Goal: Information Seeking & Learning: Learn about a topic

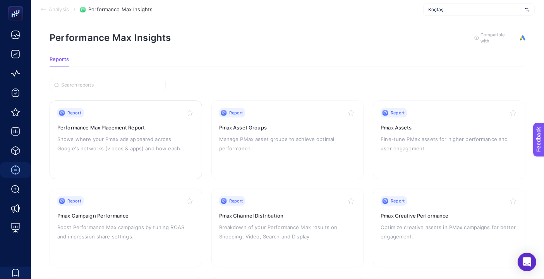
scroll to position [43, 0]
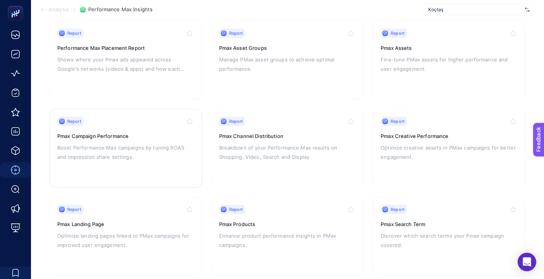
click at [140, 156] on p "Boost Performance Max campaigns by tuning ROAS and impression share settings." at bounding box center [125, 152] width 137 height 19
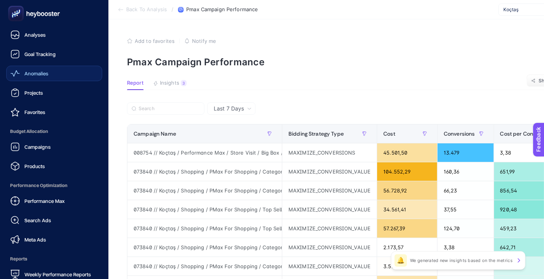
click at [41, 80] on link "Anomalies" at bounding box center [54, 73] width 96 height 15
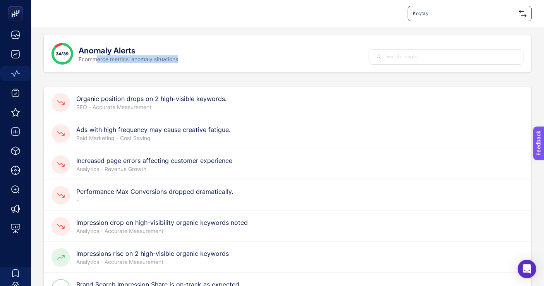
drag, startPoint x: 96, startPoint y: 60, endPoint x: 190, endPoint y: 59, distance: 94.4
click at [190, 59] on div "34/39 Anomaly Alerts Ecommerce metrics' anomaly situations" at bounding box center [287, 54] width 488 height 38
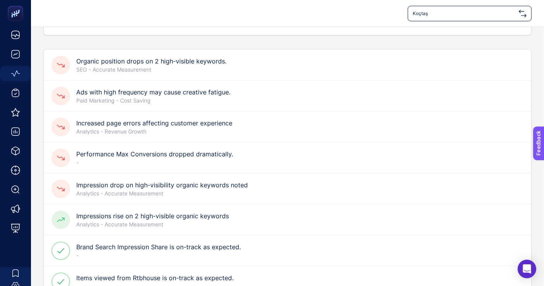
scroll to position [86, 0]
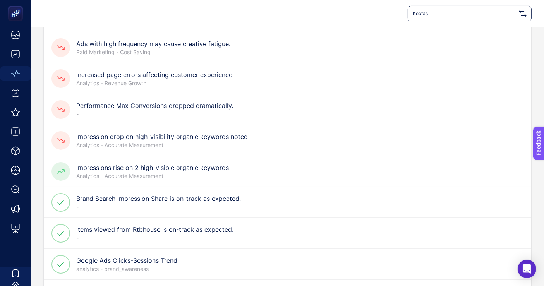
click at [158, 115] on p "-" at bounding box center [154, 114] width 157 height 8
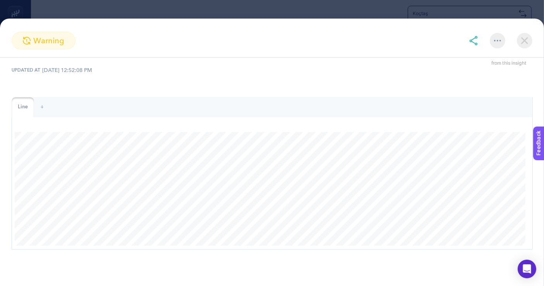
scroll to position [430, 0]
click at [525, 48] on img at bounding box center [524, 40] width 15 height 15
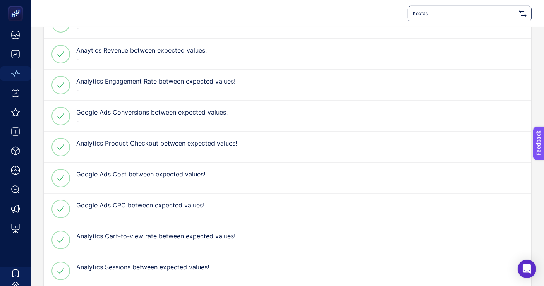
scroll to position [516, 0]
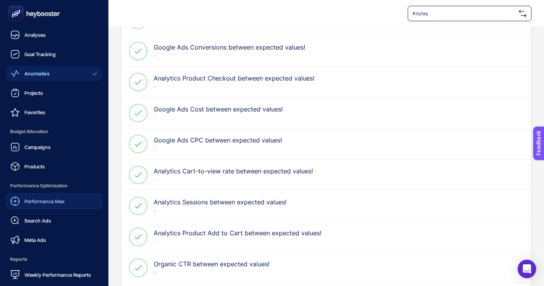
click at [60, 205] on div "Performance Max" at bounding box center [37, 201] width 54 height 9
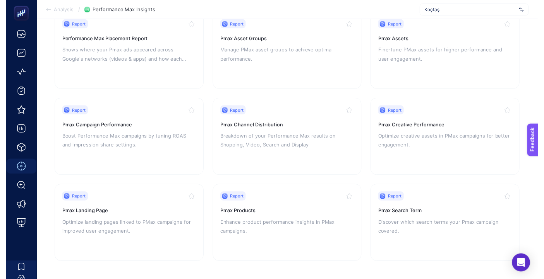
scroll to position [100, 0]
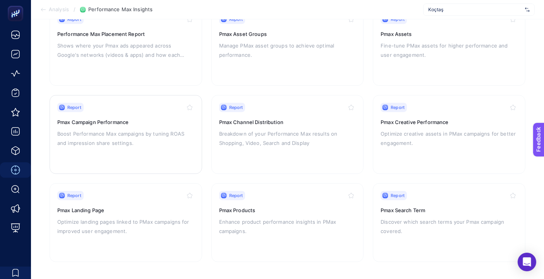
click at [152, 144] on p "Boost Performance Max campaigns by tuning ROAS and impression share settings." at bounding box center [125, 138] width 137 height 19
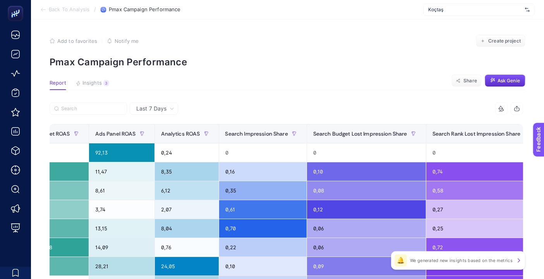
scroll to position [0, 582]
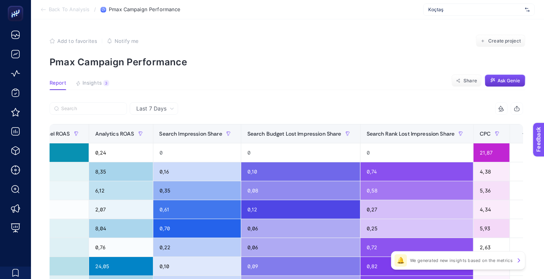
click at [512, 81] on span "Ask Genie" at bounding box center [508, 81] width 22 height 6
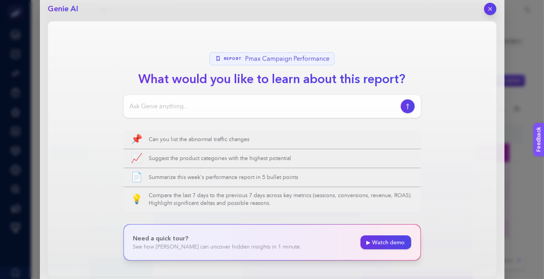
click at [190, 104] on input at bounding box center [264, 106] width 268 height 9
click at [330, 103] on input "pmax kampanyalarında çok ciddi bir cpc artışı var" at bounding box center [264, 106] width 268 height 9
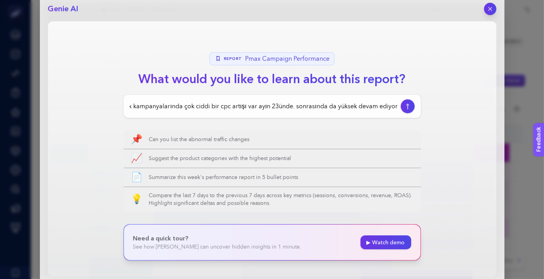
scroll to position [0, 12]
type input "pmax kampanyalarında çok ciddi bir cpc artışı var ayın 23ünde. sonrasında da yü…"
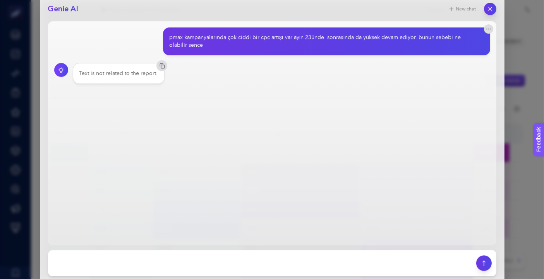
click at [271, 74] on div "Text is not related to the report." at bounding box center [272, 73] width 436 height 21
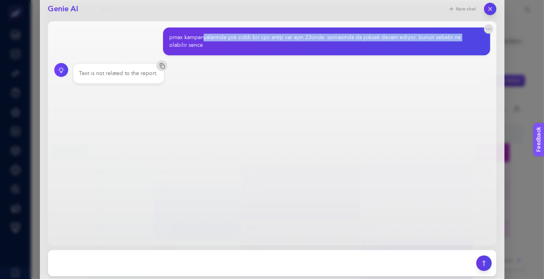
drag, startPoint x: 203, startPoint y: 37, endPoint x: 459, endPoint y: 37, distance: 255.8
click at [459, 37] on div "pmax kampanyalarında çok ciddi bir cpc artışı var ayın 23ünde. sonrasında da yü…" at bounding box center [323, 41] width 308 height 15
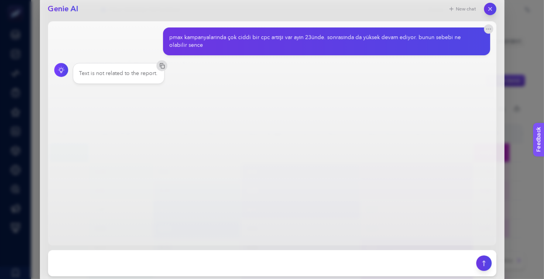
drag, startPoint x: 454, startPoint y: 80, endPoint x: 454, endPoint y: 74, distance: 6.6
click at [454, 80] on div "Text is not related to the report." at bounding box center [272, 73] width 436 height 21
click at [245, 261] on textarea at bounding box center [262, 263] width 419 height 17
type textarea "y"
type textarea "cpc ler yüksek gerçekleşiyor. bunun sebebi ne olabilir"
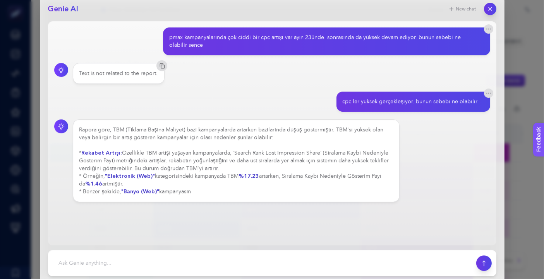
drag, startPoint x: 188, startPoint y: 153, endPoint x: 195, endPoint y: 151, distance: 7.2
click at [195, 151] on div "Rapora göre, TBM (Tıklama Başına Maliyet) bazı kampanyalarda artarken bazıların…" at bounding box center [236, 161] width 314 height 70
click at [235, 161] on div "Rapora göre, TBM (Tıklama Başına Maliyet) bazı kampanyalarda artarken bazıların…" at bounding box center [236, 161] width 314 height 70
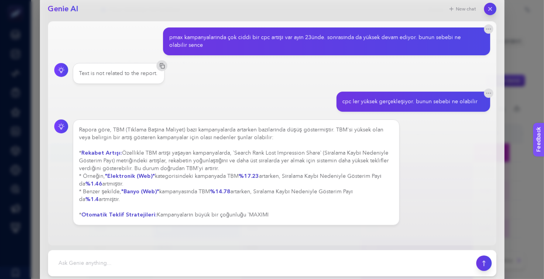
drag, startPoint x: 160, startPoint y: 165, endPoint x: 192, endPoint y: 163, distance: 31.8
click at [192, 163] on div "Rapora göre, TBM (Tıklama Başına Maliyet) bazı kampanyalarda artarken bazıların…" at bounding box center [236, 172] width 314 height 93
click at [231, 169] on div "Rapora göre, TBM (Tıklama Başına Maliyet) bazı kampanyalarda artarken bazıların…" at bounding box center [236, 172] width 314 height 93
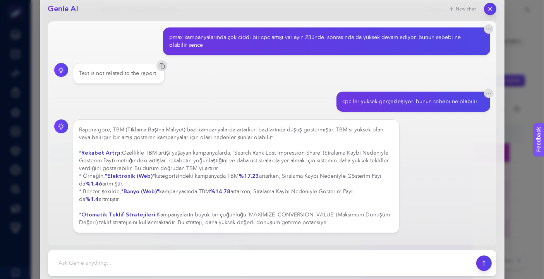
drag, startPoint x: 215, startPoint y: 161, endPoint x: 236, endPoint y: 168, distance: 22.5
click at [262, 170] on div "Rapora göre, TBM (Tıklama Başına Maliyet) bazı kampanyalarda artarken bazıların…" at bounding box center [236, 176] width 314 height 101
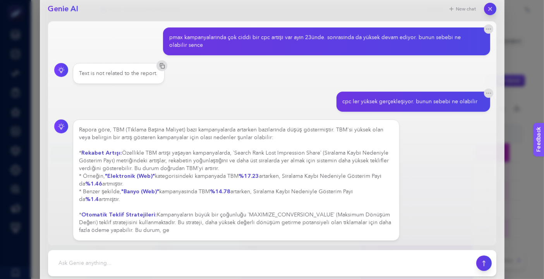
click at [188, 181] on div "Rapora göre, TBM (Tıklama Başına Maliyet) bazı kampanyalarda artarken bazıların…" at bounding box center [236, 180] width 314 height 108
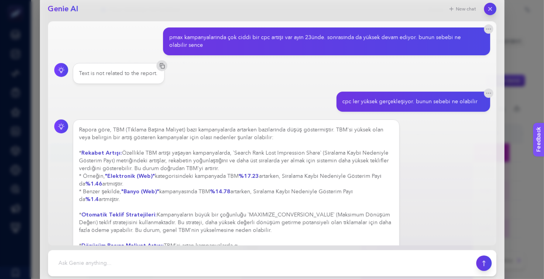
drag, startPoint x: 168, startPoint y: 176, endPoint x: 173, endPoint y: 177, distance: 5.3
click at [173, 176] on div "Rapora göre, TBM (Tıklama Başına Maliyet) bazı kampanyalarda artarken bazıların…" at bounding box center [236, 188] width 314 height 124
click at [194, 186] on div "Rapora göre, TBM (Tıklama Başına Maliyet) bazı kampanyalarda artarken bazıların…" at bounding box center [236, 188] width 314 height 124
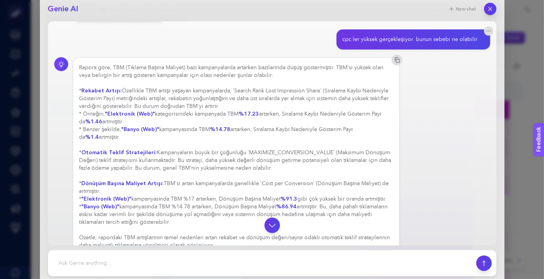
scroll to position [78, 0]
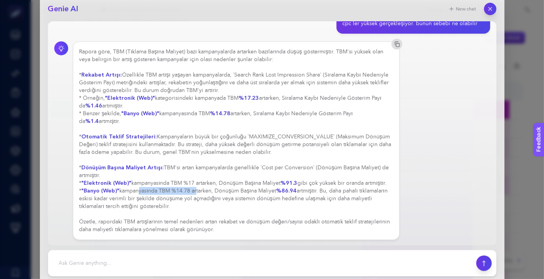
drag, startPoint x: 138, startPoint y: 191, endPoint x: 197, endPoint y: 191, distance: 58.8
click at [197, 191] on div "Rapora göre, TBM (Tıklama Başına Maliyet) bazı kampanyalarda artarken bazıların…" at bounding box center [236, 141] width 314 height 186
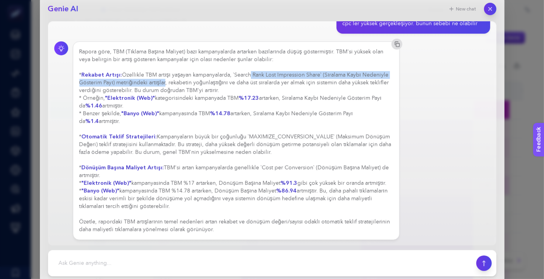
drag, startPoint x: 247, startPoint y: 72, endPoint x: 163, endPoint y: 84, distance: 85.3
click at [163, 84] on div "Rapora göre, TBM (Tıklama Başına Maliyet) bazı kampanyalarda artarken bazıların…" at bounding box center [236, 141] width 314 height 186
drag, startPoint x: 220, startPoint y: 81, endPoint x: 295, endPoint y: 87, distance: 75.3
click at [295, 87] on div "Rapora göre, TBM (Tıklama Başına Maliyet) bazı kampanyalarda artarken bazıların…" at bounding box center [236, 141] width 314 height 186
click at [291, 87] on div "Rapora göre, TBM (Tıklama Başına Maliyet) bazı kampanyalarda artarken bazıların…" at bounding box center [236, 141] width 314 height 186
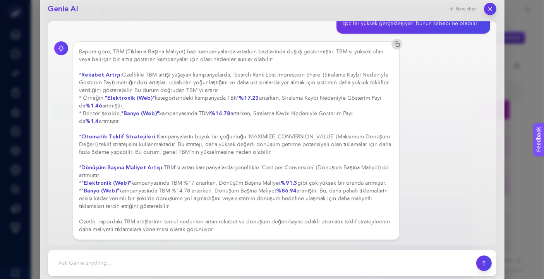
drag, startPoint x: 104, startPoint y: 90, endPoint x: 226, endPoint y: 90, distance: 121.9
click at [226, 90] on div "Rapora göre, TBM (Tıklama Başına Maliyet) bazı kampanyalarda artarken bazıların…" at bounding box center [236, 141] width 314 height 186
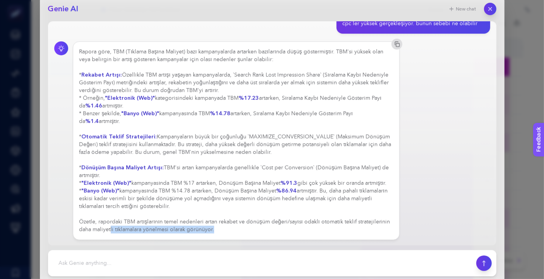
drag, startPoint x: 110, startPoint y: 229, endPoint x: 224, endPoint y: 243, distance: 114.2
click at [223, 244] on main "pmax kampanyalarında çok ciddi bir cpc artışı var ayın 23ünde. sonrasında da yü…" at bounding box center [272, 133] width 448 height 224
click at [231, 183] on div "Rapora göre, TBM (Tıklama Başına Maliyet) bazı kampanyalarda artarken bazıların…" at bounding box center [236, 141] width 314 height 186
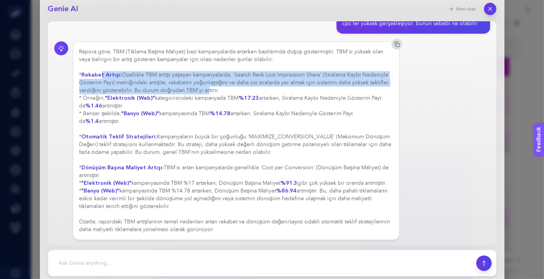
drag, startPoint x: 101, startPoint y: 71, endPoint x: 205, endPoint y: 91, distance: 105.6
click at [205, 91] on div "Rapora göre, TBM (Tıklama Başına Maliyet) bazı kampanyalarda artarken bazıların…" at bounding box center [236, 141] width 314 height 186
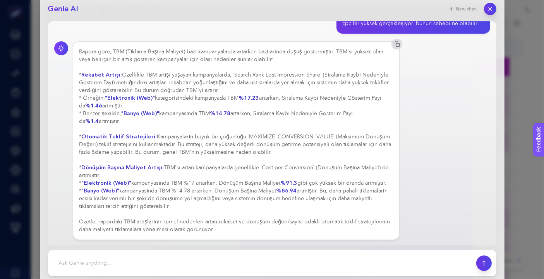
click at [183, 102] on div "Rapora göre, TBM (Tıklama Başına Maliyet) bazı kampanyalarda artarken bazıların…" at bounding box center [236, 141] width 314 height 186
drag, startPoint x: 121, startPoint y: 96, endPoint x: 239, endPoint y: 104, distance: 118.7
click at [212, 103] on div "Rapora göre, TBM (Tıklama Başına Maliyet) bazı kampanyalarda artarken bazıların…" at bounding box center [236, 141] width 314 height 186
click at [278, 105] on div "Rapora göre, TBM (Tıklama Başına Maliyet) bazı kampanyalarda artarken bazıların…" at bounding box center [236, 141] width 314 height 186
drag, startPoint x: 219, startPoint y: 99, endPoint x: 292, endPoint y: 101, distance: 73.2
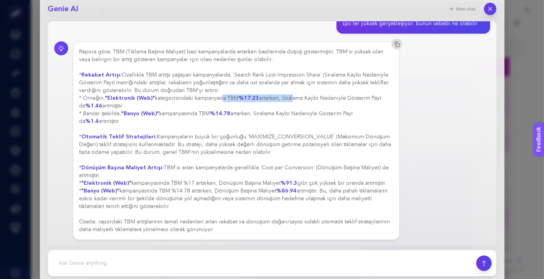
click at [292, 101] on div "Rapora göre, TBM (Tıklama Başına Maliyet) bazı kampanyalarda artarken bazıların…" at bounding box center [236, 141] width 314 height 186
click at [341, 102] on div "Rapora göre, TBM (Tıklama Başına Maliyet) bazı kampanyalarda artarken bazıların…" at bounding box center [236, 141] width 314 height 186
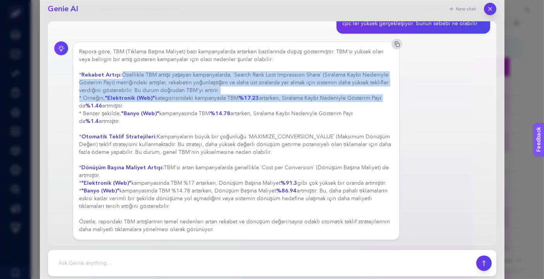
drag, startPoint x: 329, startPoint y: 92, endPoint x: 387, endPoint y: 99, distance: 58.4
click at [387, 99] on div "Rapora göre, TBM (Tıklama Başına Maliyet) bazı kampanyalarda artarken bazıların…" at bounding box center [236, 141] width 314 height 186
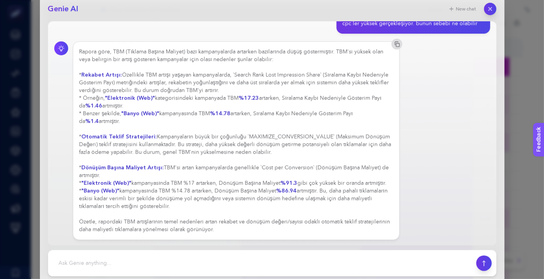
click at [327, 103] on div "Rapora göre, TBM (Tıklama Başına Maliyet) bazı kampanyalarda artarken bazıların…" at bounding box center [236, 141] width 314 height 186
drag, startPoint x: 254, startPoint y: 81, endPoint x: 271, endPoint y: 94, distance: 21.1
click at [271, 94] on div "Rapora göre, TBM (Tıklama Başına Maliyet) bazı kampanyalarda artarken bazıların…" at bounding box center [236, 141] width 314 height 186
click at [265, 103] on div "Rapora göre, TBM (Tıklama Başına Maliyet) bazı kampanyalarda artarken bazıların…" at bounding box center [236, 141] width 314 height 186
drag, startPoint x: 243, startPoint y: 100, endPoint x: 361, endPoint y: 121, distance: 120.3
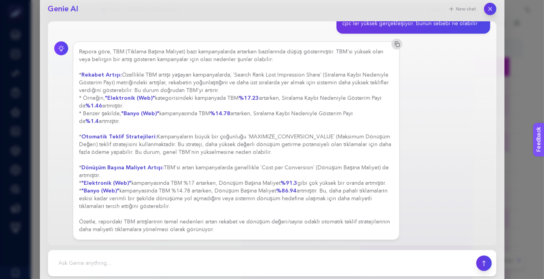
click at [363, 120] on div "Rapora göre, TBM (Tıklama Başına Maliyet) bazı kampanyalarda artarken bazıların…" at bounding box center [236, 141] width 314 height 186
click at [221, 92] on div "Rapora göre, TBM (Tıklama Başına Maliyet) bazı kampanyalarda artarken bazıların…" at bounding box center [236, 141] width 314 height 186
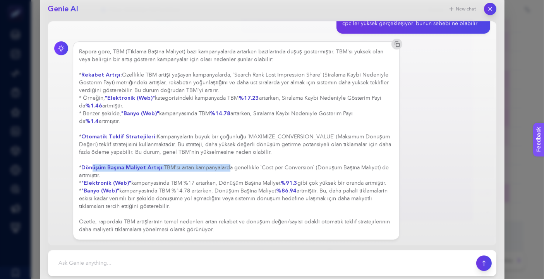
drag, startPoint x: 93, startPoint y: 166, endPoint x: 226, endPoint y: 167, distance: 133.5
click at [226, 167] on div "Rapora göre, TBM (Tıklama Başına Maliyet) bazı kampanyalarda artarken bazıların…" at bounding box center [236, 141] width 314 height 186
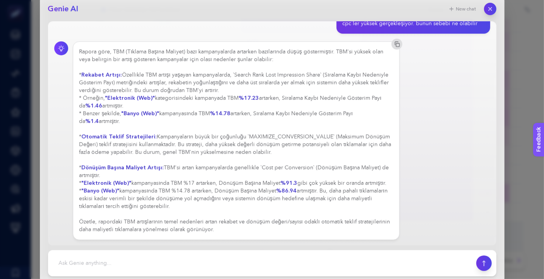
click at [139, 177] on div "Rapora göre, TBM (Tıklama Başına Maliyet) bazı kampanyalarda artarken bazıların…" at bounding box center [236, 141] width 314 height 186
drag, startPoint x: 101, startPoint y: 186, endPoint x: 206, endPoint y: 181, distance: 105.8
click at [206, 181] on div "Rapora göre, TBM (Tıklama Başına Maliyet) bazı kampanyalarda artarken bazıların…" at bounding box center [236, 141] width 314 height 186
drag, startPoint x: 226, startPoint y: 180, endPoint x: 231, endPoint y: 179, distance: 5.5
click at [226, 180] on div "Rapora göre, TBM (Tıklama Başına Maliyet) bazı kampanyalarda artarken bazıların…" at bounding box center [236, 141] width 314 height 186
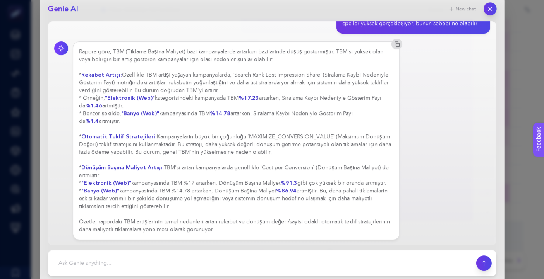
click at [491, 9] on icon "button" at bounding box center [489, 9] width 7 height 7
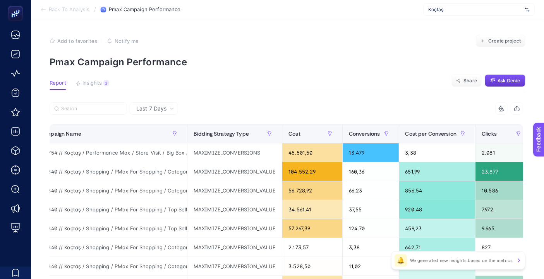
scroll to position [0, 0]
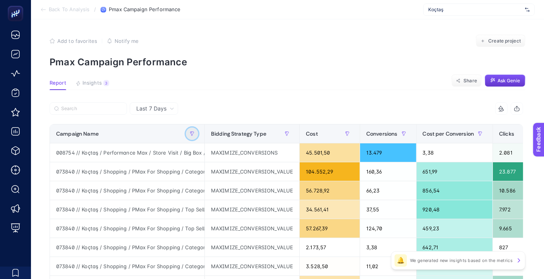
click at [192, 134] on icon "button" at bounding box center [192, 134] width 5 height 5
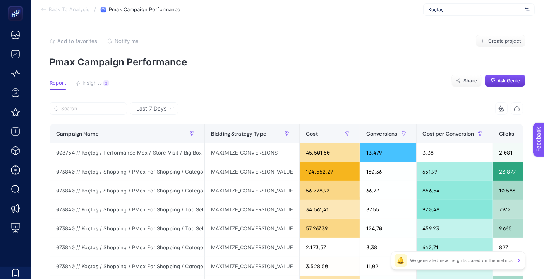
click at [434, 87] on section "Report Insights 3 We generated new insights based on the metrics Share Ask [PER…" at bounding box center [288, 85] width 476 height 10
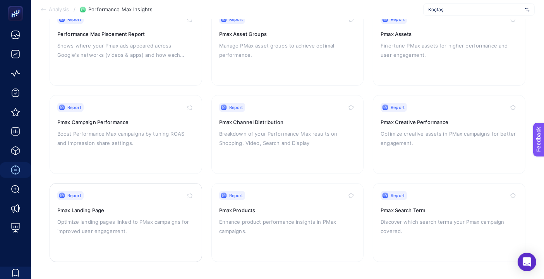
click at [121, 225] on p "Optimize landing pages linked to PMax campaigns for improved user engagement." at bounding box center [125, 226] width 137 height 19
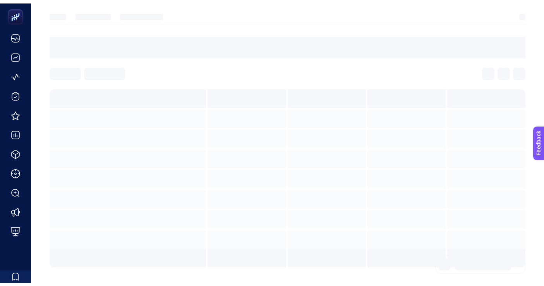
scroll to position [63, 0]
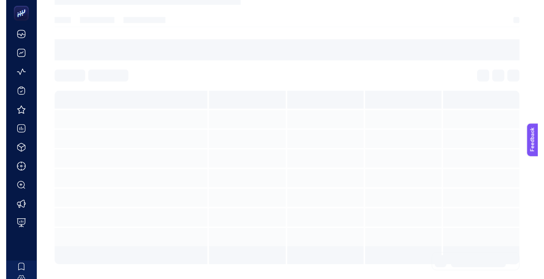
scroll to position [100, 0]
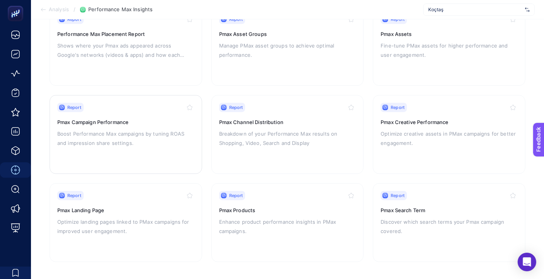
click at [149, 132] on p "Boost Performance Max campaigns by tuning ROAS and impression share settings." at bounding box center [125, 138] width 137 height 19
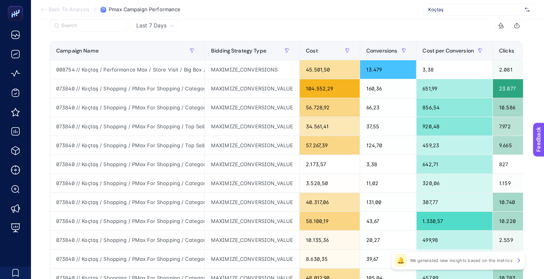
scroll to position [86, 0]
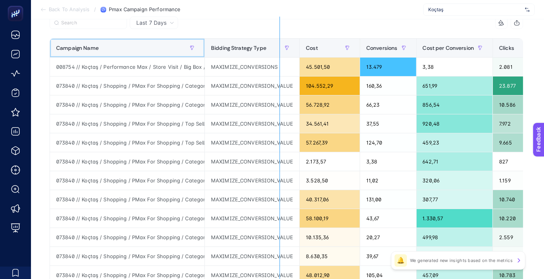
drag, startPoint x: 203, startPoint y: 45, endPoint x: 279, endPoint y: 48, distance: 76.3
click at [279, 48] on div "11 items selected Campaign Name Bidding Strategy Type Cost Conversions Cost per…" at bounding box center [286, 247] width 473 height 460
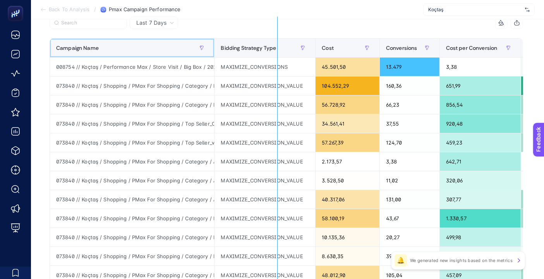
drag, startPoint x: 215, startPoint y: 45, endPoint x: 278, endPoint y: 48, distance: 63.2
click at [278, 48] on div "11 items selected Campaign Name Bidding Strategy Type Cost Conversions Cost per…" at bounding box center [286, 247] width 473 height 460
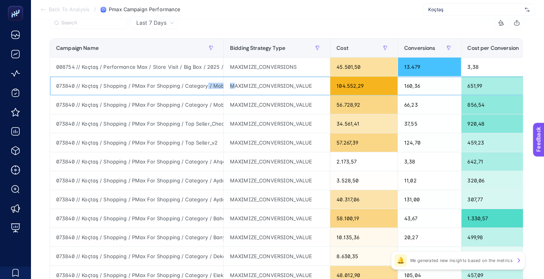
scroll to position [0, 27]
drag, startPoint x: 206, startPoint y: 86, endPoint x: 244, endPoint y: 85, distance: 38.3
click at [155, 84] on div "073840 // Koçtaş / Shopping / PMax For Shopping / Category / Mobilya (Web)" at bounding box center [136, 86] width 173 height 19
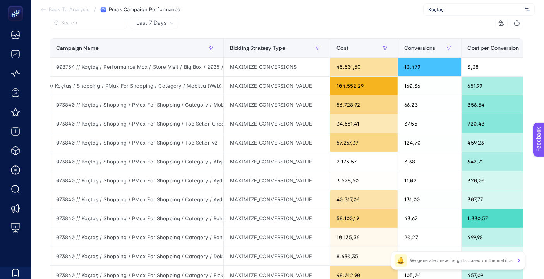
click at [375, 13] on section "Back To Analysis / Pmax Campaign Performance Koçtaş" at bounding box center [287, 9] width 513 height 19
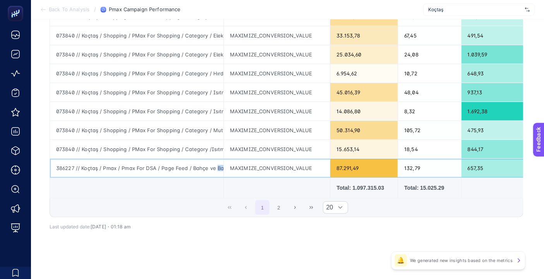
scroll to position [0, 13]
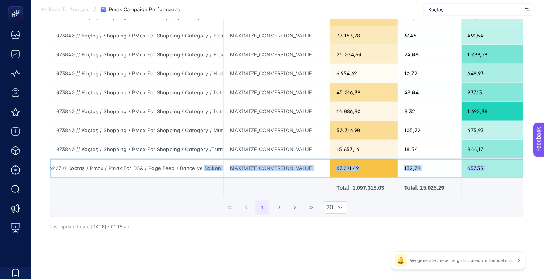
drag, startPoint x: 215, startPoint y: 166, endPoint x: 285, endPoint y: 176, distance: 70.3
click at [243, 187] on td at bounding box center [277, 188] width 106 height 21
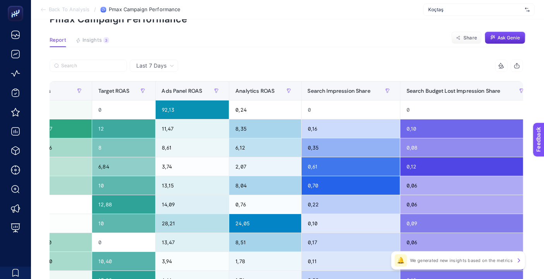
scroll to position [0, 517]
click at [367, 91] on div "Search Impression Share" at bounding box center [351, 91] width 86 height 12
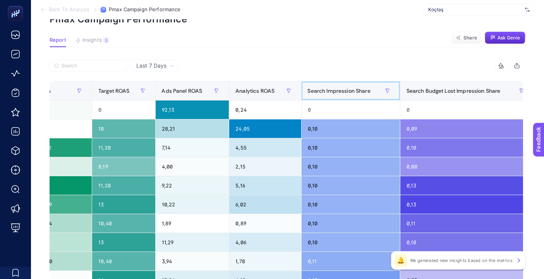
click at [367, 91] on div "Search Impression Share" at bounding box center [351, 91] width 86 height 12
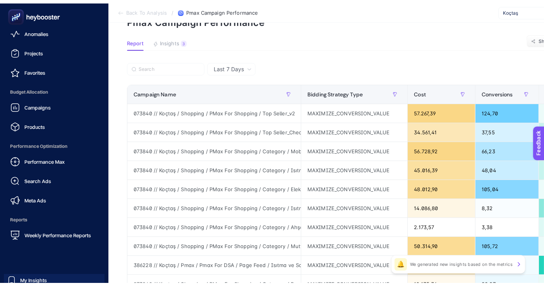
scroll to position [77, 0]
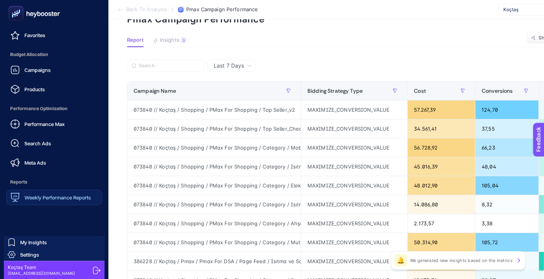
click at [61, 199] on span "Weekly Performance Reports" at bounding box center [57, 198] width 67 height 6
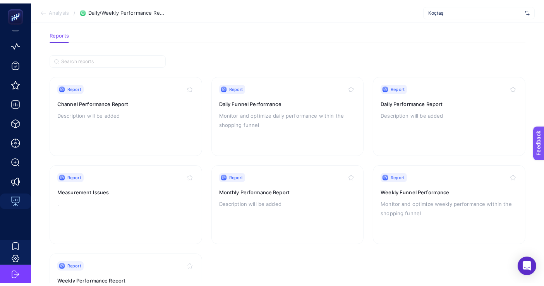
scroll to position [14, 0]
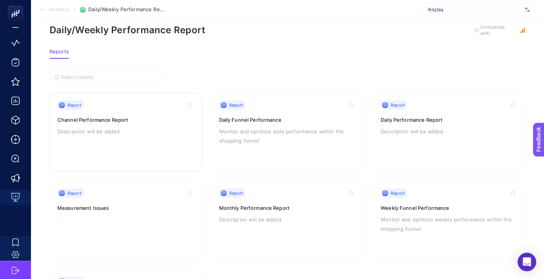
click at [139, 124] on div "Report Channel Performance Report Description will be added" at bounding box center [125, 132] width 137 height 63
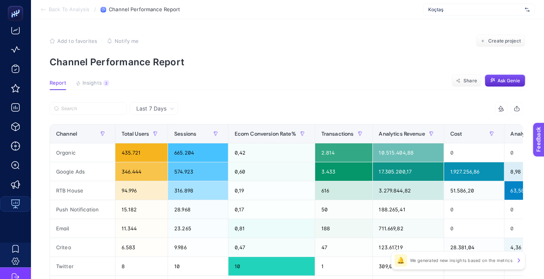
scroll to position [31, 0]
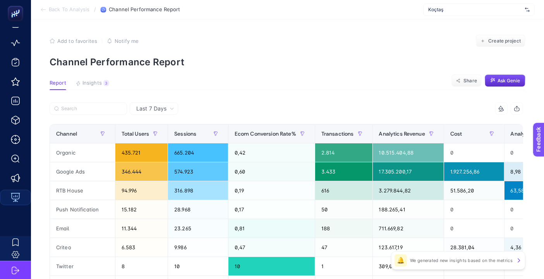
click at [174, 110] on div "Last 7 Days" at bounding box center [155, 108] width 44 height 5
click at [236, 84] on section "Report Insights 3 We generated new insights based on the metrics Share Ask [PER…" at bounding box center [288, 85] width 476 height 10
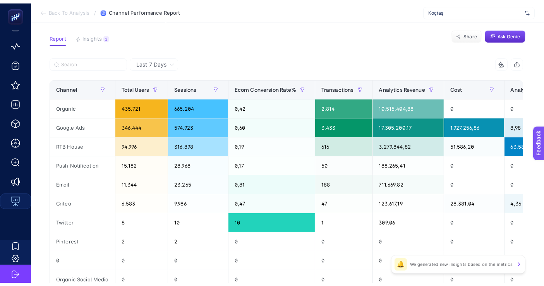
scroll to position [0, 0]
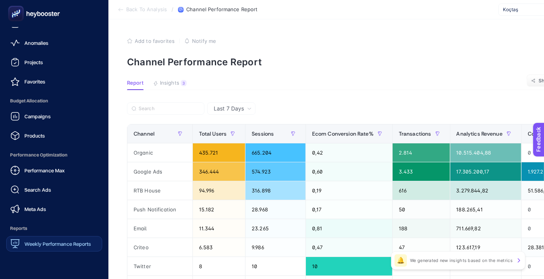
click at [52, 243] on span "Weekly Performance Reports" at bounding box center [57, 244] width 67 height 6
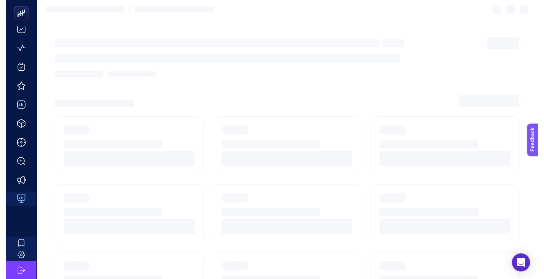
scroll to position [24, 0]
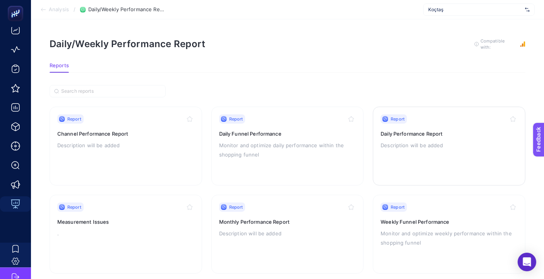
click at [460, 135] on h3 "Daily Performance Report" at bounding box center [448, 134] width 137 height 8
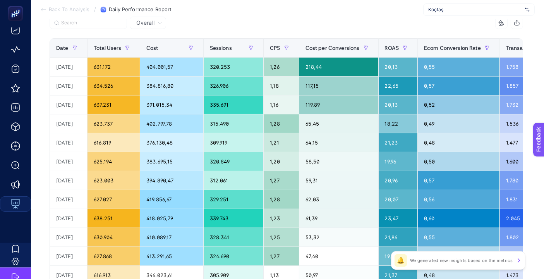
scroll to position [43, 0]
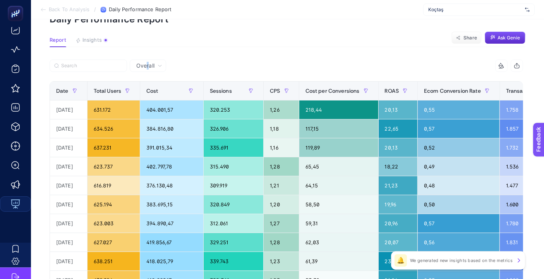
drag, startPoint x: 147, startPoint y: 66, endPoint x: 155, endPoint y: 68, distance: 8.0
click at [148, 66] on span "Overall" at bounding box center [145, 66] width 18 height 8
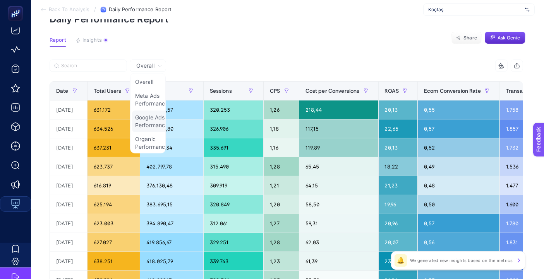
click at [151, 126] on li "Google Ads Performance" at bounding box center [151, 122] width 39 height 22
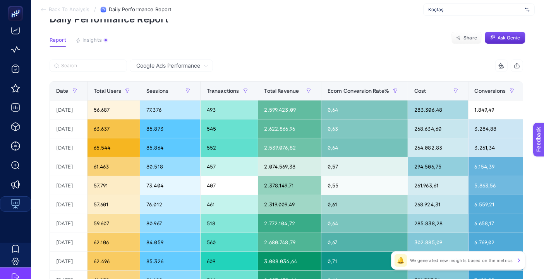
click at [234, 48] on article "Add to favorites false Notify me Create project Daily Performance Report Report…" at bounding box center [287, 278] width 513 height 605
click at [227, 35] on article "Add to favorites false Notify me Create project Daily Performance Report Report…" at bounding box center [287, 278] width 513 height 605
click at [229, 48] on article "Add to favorites false Notify me Create project Daily Performance Report Report…" at bounding box center [287, 278] width 513 height 605
click at [536, 199] on article "Add to favorites false Notify me Create project Daily Performance Report Report…" at bounding box center [287, 278] width 513 height 605
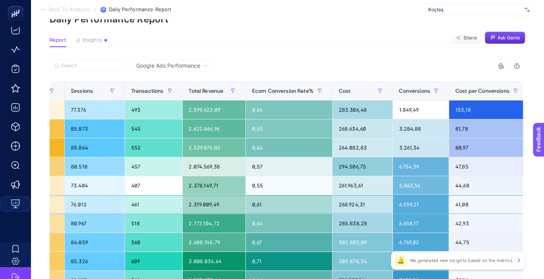
scroll to position [0, 140]
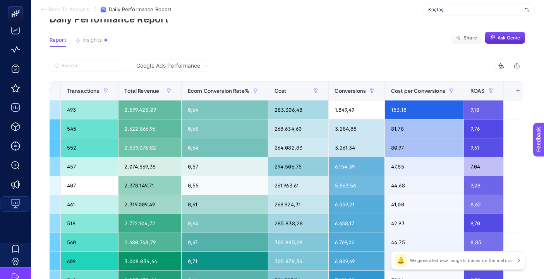
click at [510, 90] on div "+" at bounding box center [517, 91] width 15 height 6
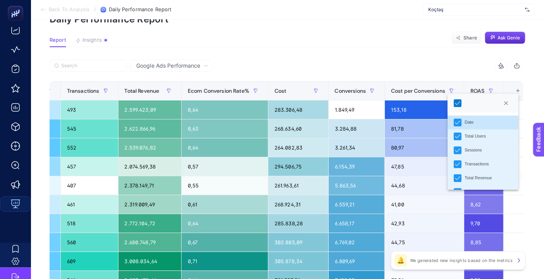
click at [455, 103] on icon at bounding box center [457, 103] width 5 height 5
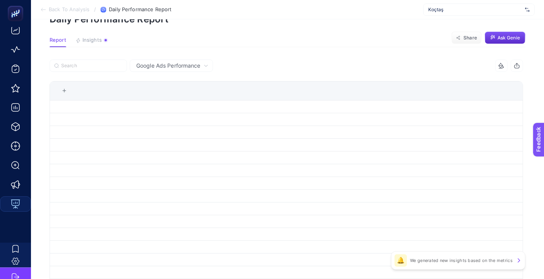
scroll to position [0, 0]
click at [66, 90] on div "+" at bounding box center [64, 91] width 15 height 6
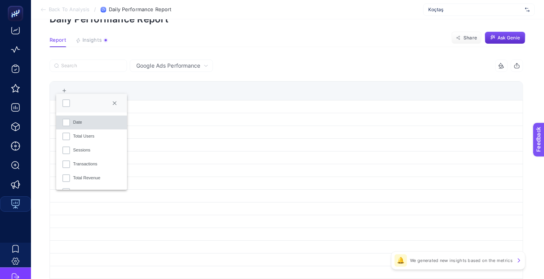
scroll to position [5, 39]
click at [62, 103] on div at bounding box center [66, 103] width 8 height 8
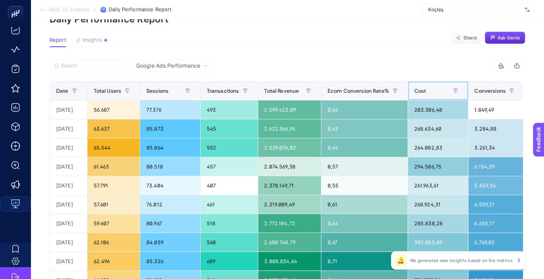
click at [435, 91] on div "Cost" at bounding box center [438, 91] width 48 height 12
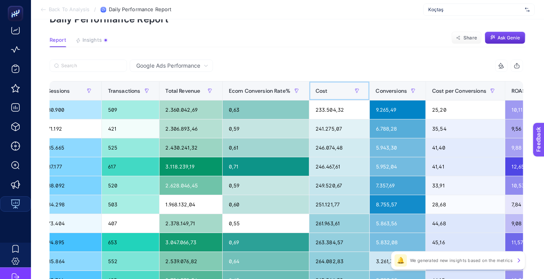
scroll to position [0, 140]
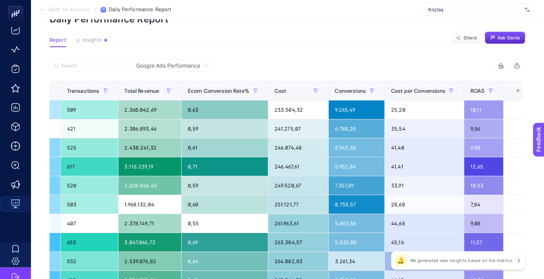
click at [512, 90] on div "+" at bounding box center [517, 91] width 15 height 6
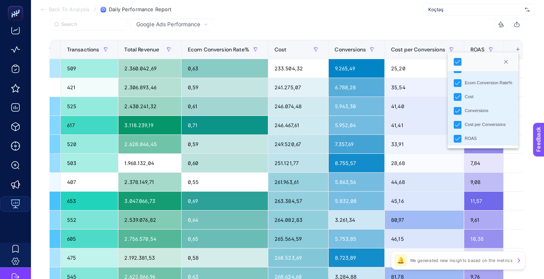
scroll to position [43, 4]
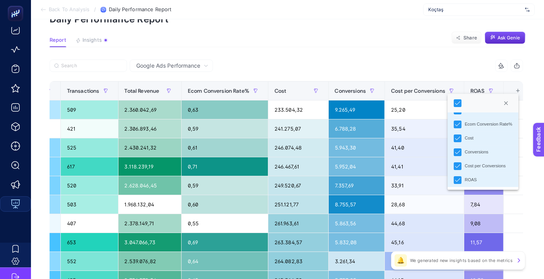
click at [302, 48] on article "Add to favorites false Notify me Create project Daily Performance Report Report…" at bounding box center [287, 278] width 513 height 605
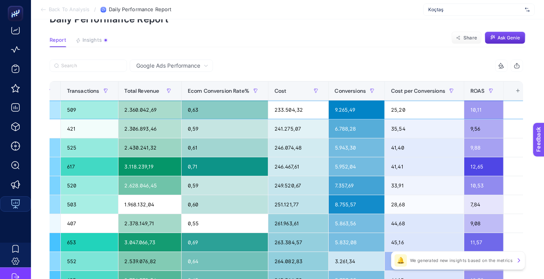
drag, startPoint x: 293, startPoint y: 103, endPoint x: 291, endPoint y: 111, distance: 7.9
click at [292, 110] on div "233.504,32" at bounding box center [298, 110] width 60 height 19
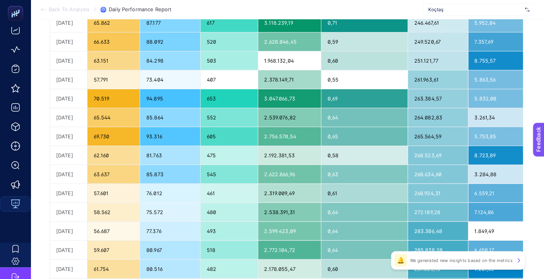
scroll to position [44, 4]
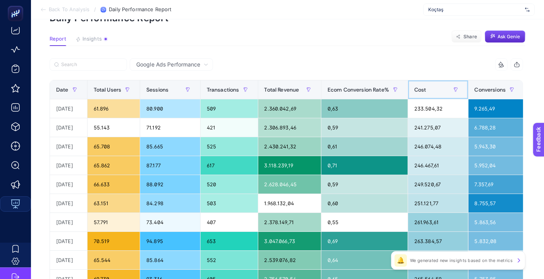
click at [430, 89] on div "Cost" at bounding box center [438, 90] width 48 height 12
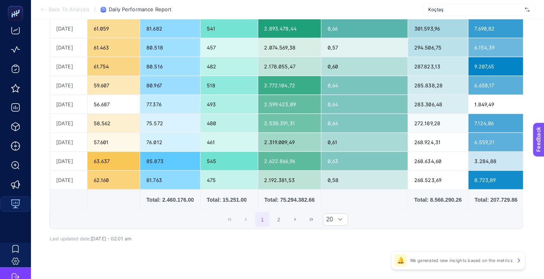
scroll to position [345, 4]
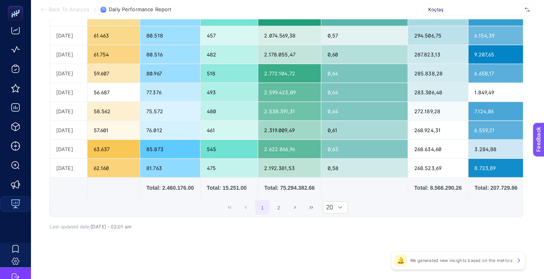
click at [432, 188] on div "Total: 8.566.290.26" at bounding box center [438, 188] width 48 height 8
click at [316, 242] on div "Google Ads Performance 9 items selected Date Total Users Cost Sessions CPS Cost…" at bounding box center [286, 11] width 486 height 506
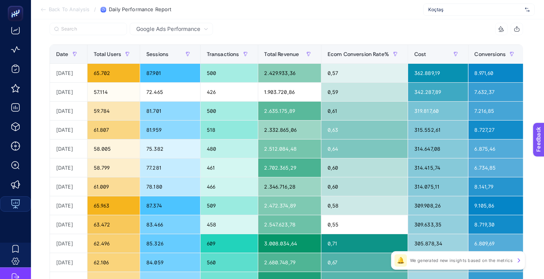
scroll to position [0, 4]
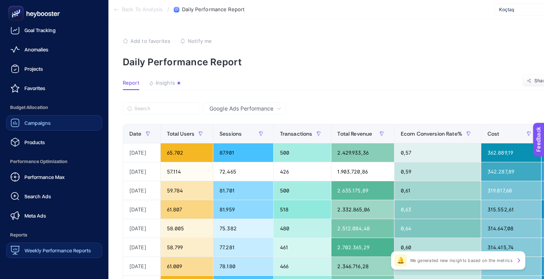
click at [54, 119] on link "Campaigns" at bounding box center [54, 122] width 96 height 15
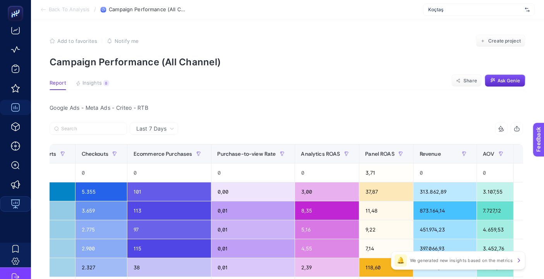
scroll to position [0, 4]
click at [520, 156] on div "+" at bounding box center [527, 154] width 15 height 6
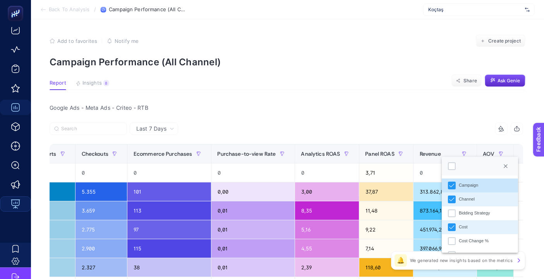
click at [471, 166] on div at bounding box center [480, 166] width 76 height 19
click at [366, 45] on div "Add to favorites false Notify me Create project" at bounding box center [288, 41] width 476 height 12
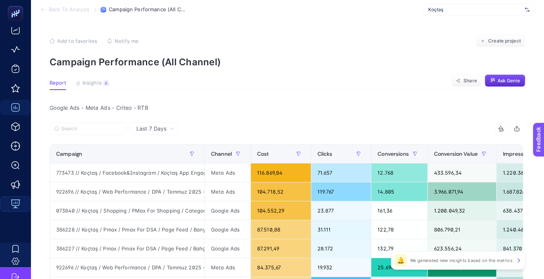
click at [258, 53] on section "Add to favorites false Notify me Create project Campaign Performance (All Chann…" at bounding box center [288, 51] width 476 height 33
